Goal: Information Seeking & Learning: Check status

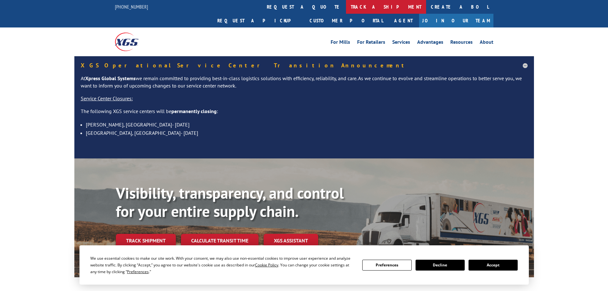
click at [346, 9] on link "track a shipment" at bounding box center [386, 7] width 80 height 14
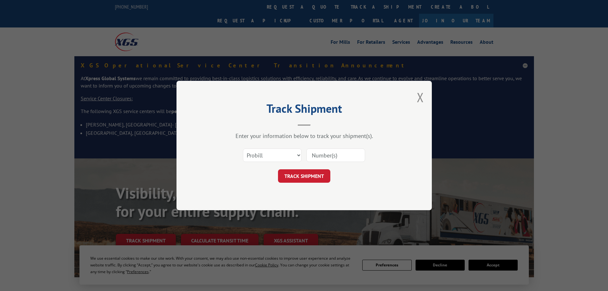
click at [260, 144] on div "Enter your information below to track your shipment(s). Select category... Prob…" at bounding box center [303, 157] width 191 height 50
click at [257, 156] on select "Select category... Probill BOL PO" at bounding box center [272, 154] width 59 height 13
select select "po"
click at [243, 148] on select "Select category... Probill BOL PO" at bounding box center [272, 154] width 59 height 13
click at [324, 154] on input at bounding box center [335, 154] width 59 height 13
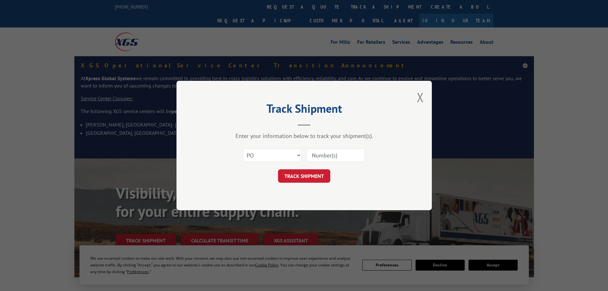
paste input "10543498"
type input "10543498"
click at [300, 175] on button "TRACK SHIPMENT" at bounding box center [304, 175] width 52 height 13
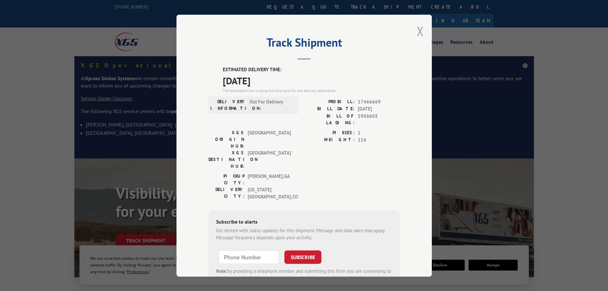
click at [417, 33] on button "Close modal" at bounding box center [420, 31] width 7 height 17
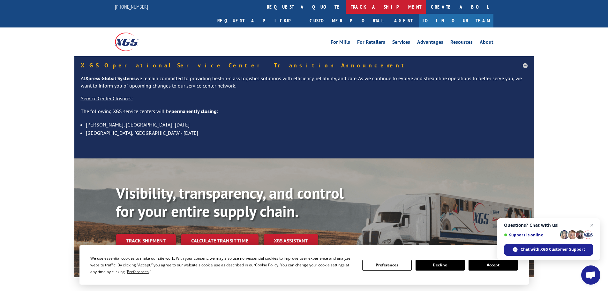
click at [346, 8] on link "track a shipment" at bounding box center [386, 7] width 80 height 14
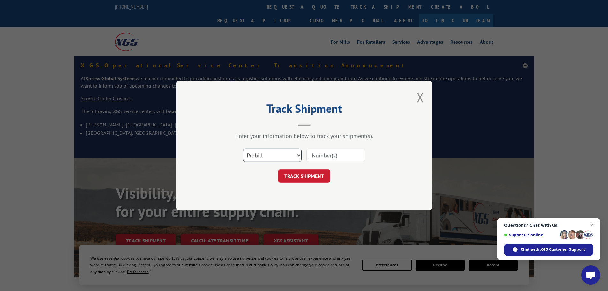
click at [260, 154] on select "Select category... Probill BOL PO" at bounding box center [272, 154] width 59 height 13
select select "po"
click at [243, 148] on select "Select category... Probill BOL PO" at bounding box center [272, 154] width 59 height 13
click at [331, 154] on input at bounding box center [335, 154] width 59 height 13
paste input "10543658"
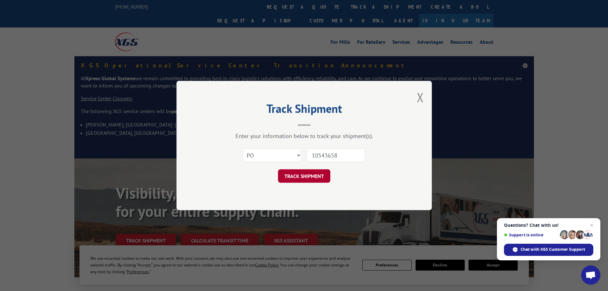
type input "10543658"
click at [298, 174] on button "TRACK SHIPMENT" at bounding box center [304, 175] width 52 height 13
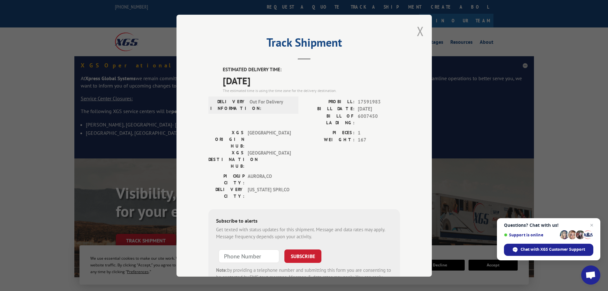
click at [417, 31] on button "Close modal" at bounding box center [420, 31] width 7 height 17
